Goal: Transaction & Acquisition: Book appointment/travel/reservation

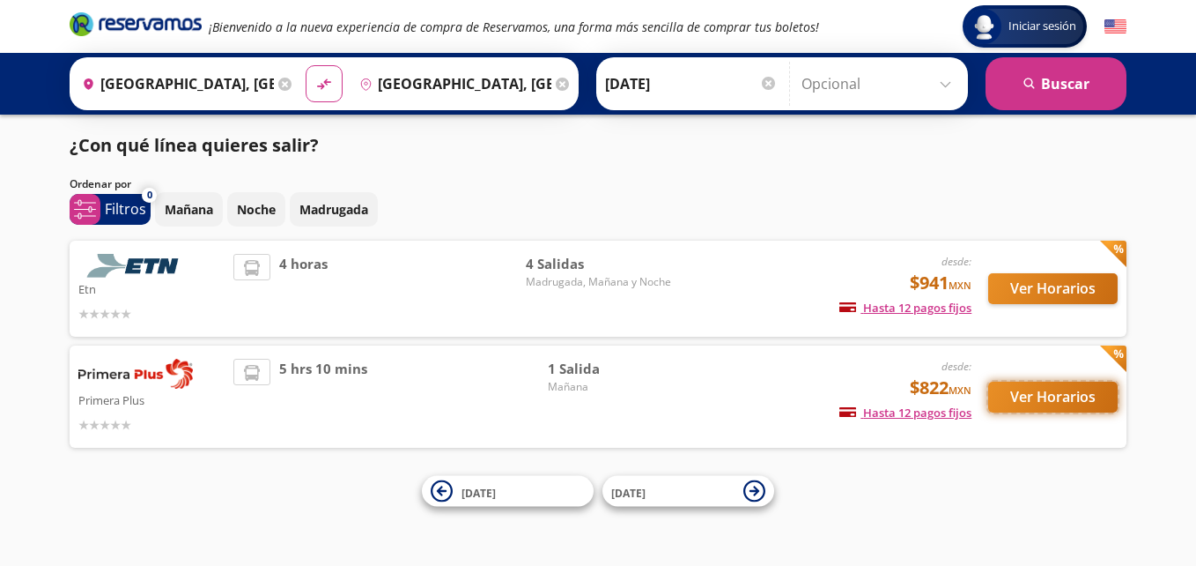
click at [1045, 388] on button "Ver Horarios" at bounding box center [1052, 396] width 129 height 31
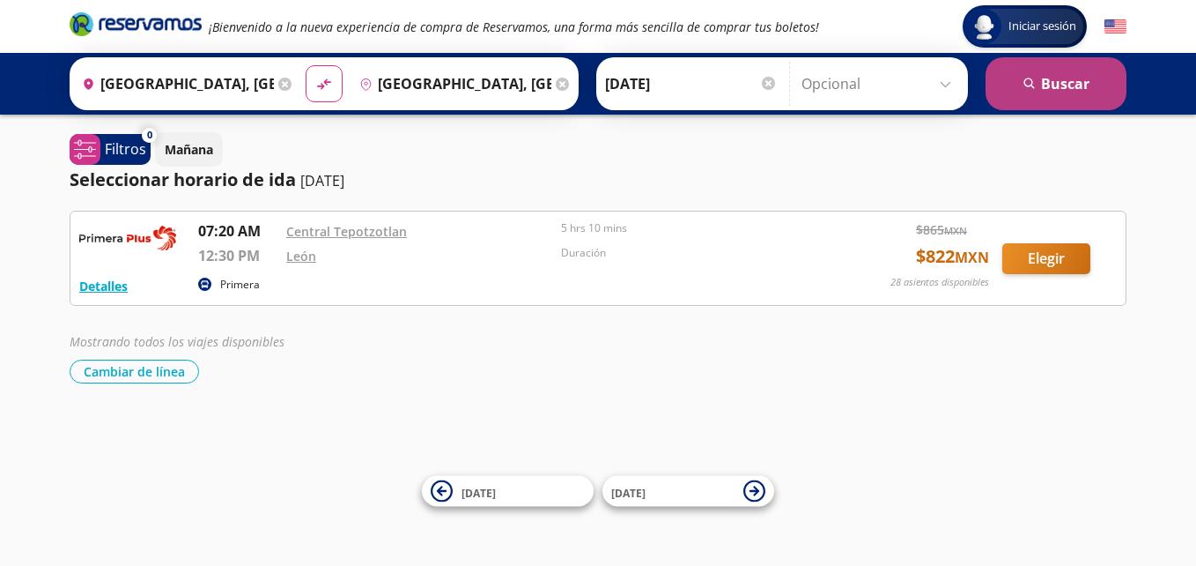
click at [1056, 83] on button "search [GEOGRAPHIC_DATA]" at bounding box center [1056, 83] width 141 height 53
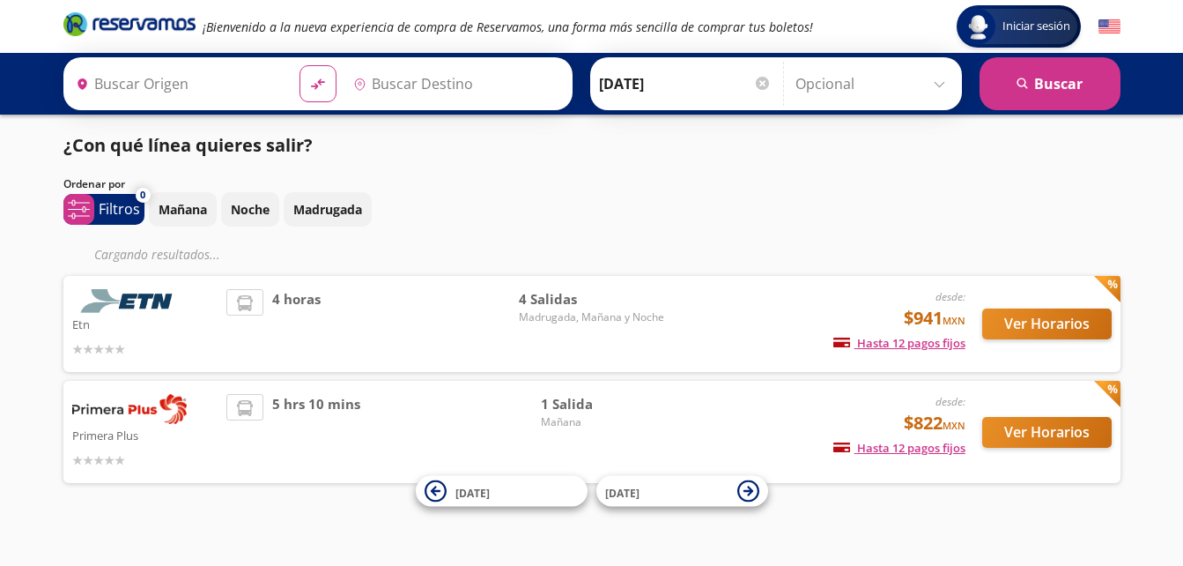
type input "[GEOGRAPHIC_DATA], [GEOGRAPHIC_DATA]"
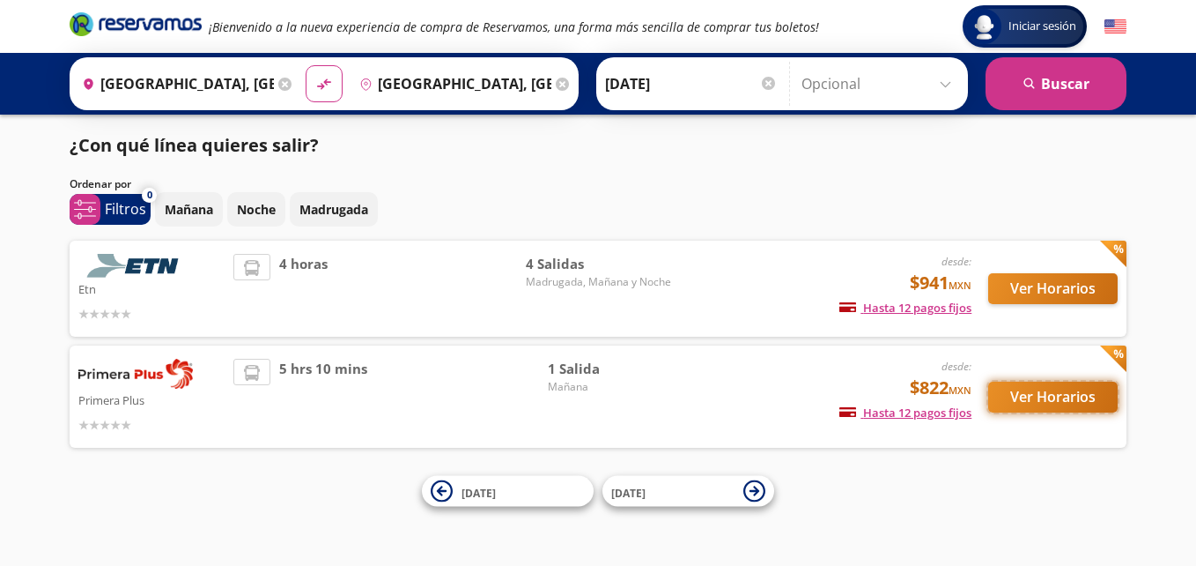
click at [1047, 397] on button "Ver Horarios" at bounding box center [1052, 396] width 129 height 31
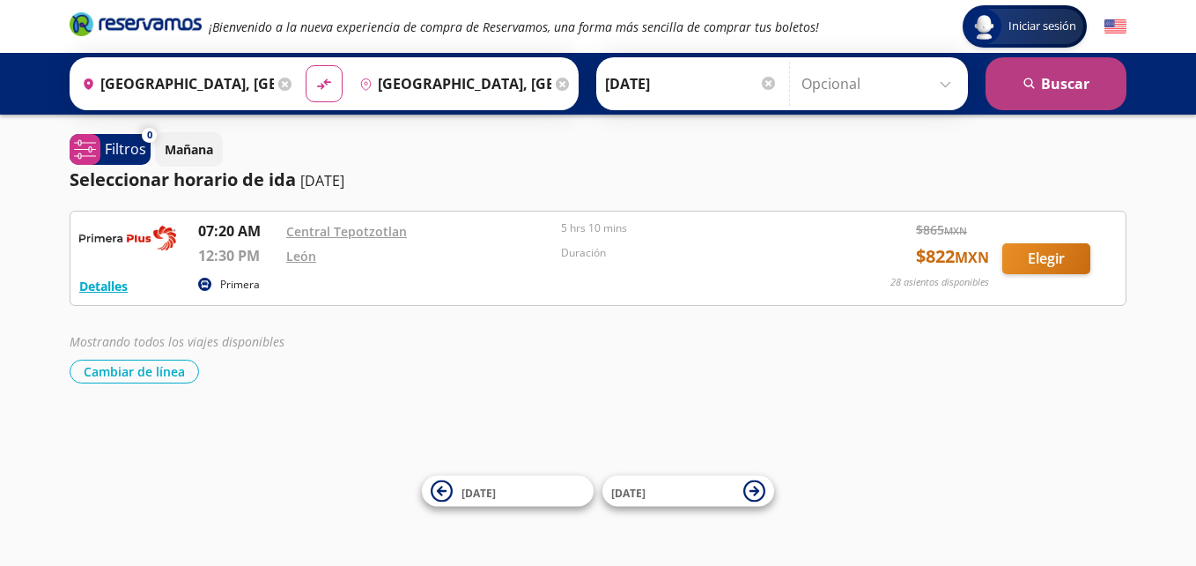
click at [1061, 78] on button "search [GEOGRAPHIC_DATA]" at bounding box center [1056, 83] width 141 height 53
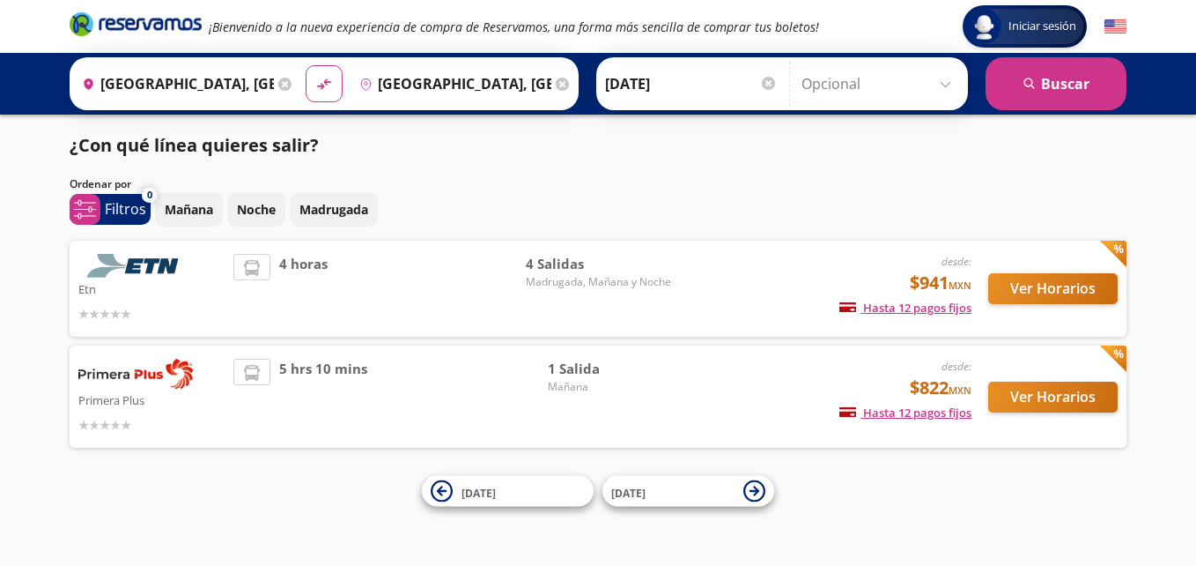
click at [1120, 350] on icon at bounding box center [1113, 358] width 26 height 26
click at [1038, 388] on button "Ver Horarios" at bounding box center [1052, 396] width 129 height 31
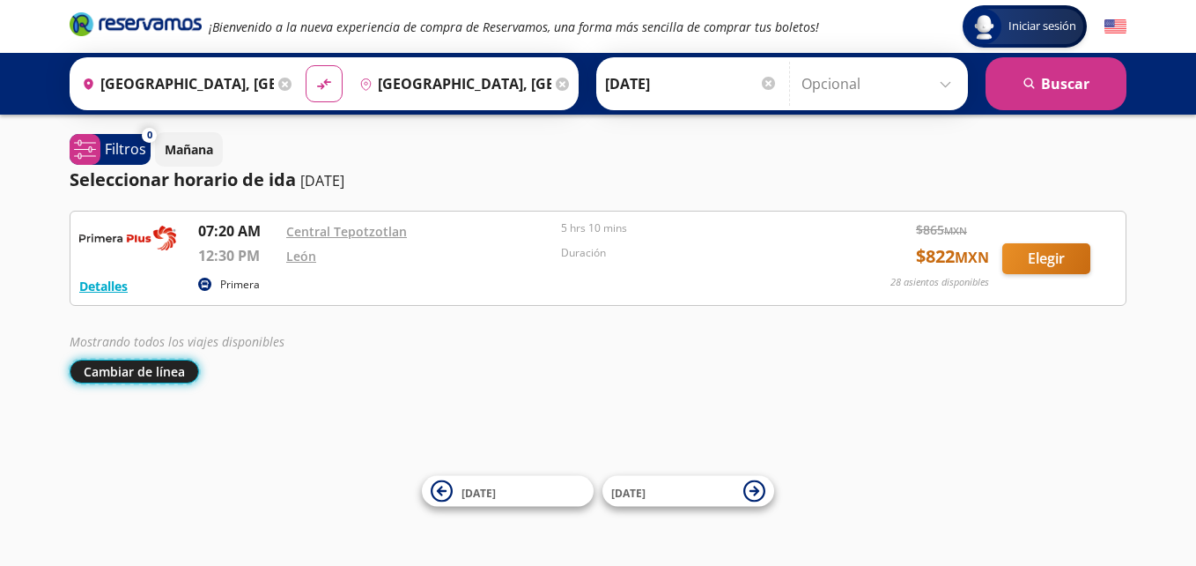
click at [113, 371] on button "Cambiar de línea" at bounding box center [134, 371] width 129 height 24
